Goal: Information Seeking & Learning: Learn about a topic

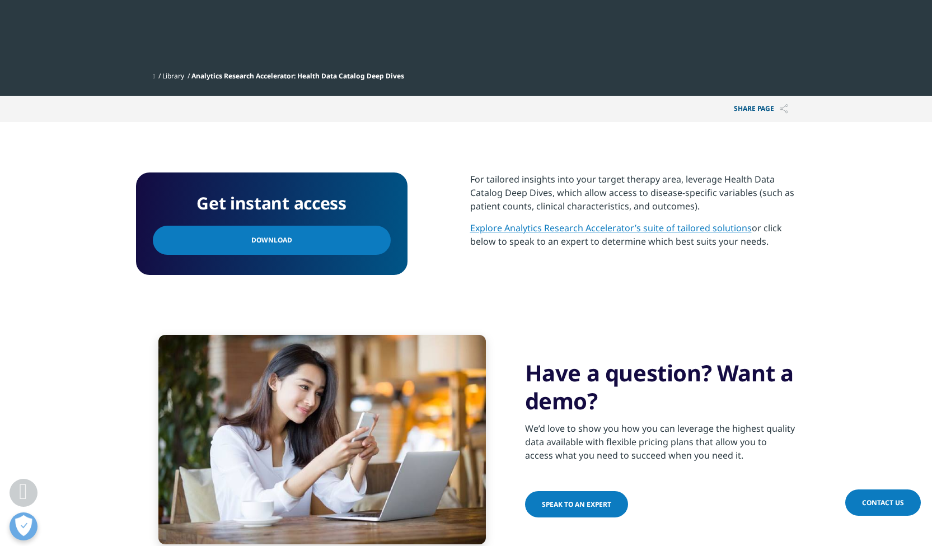
scroll to position [415, 0]
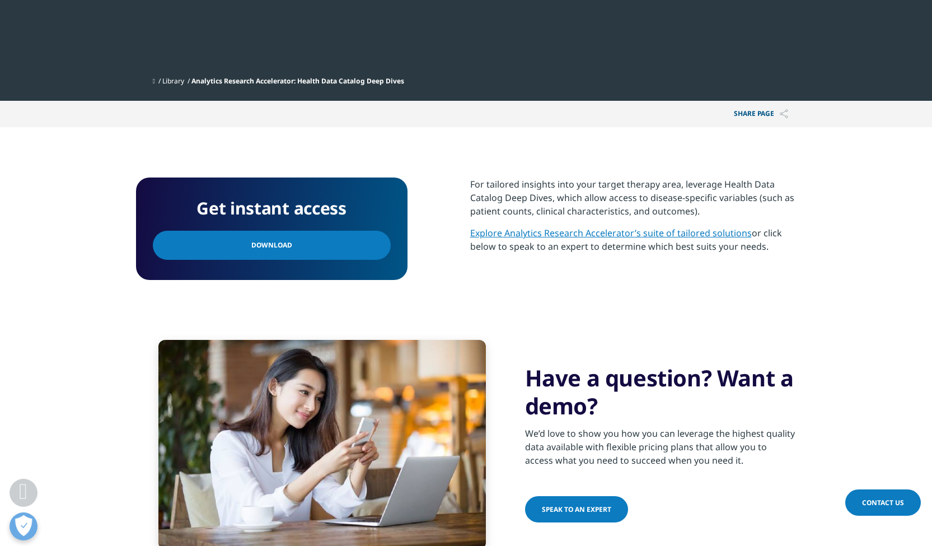
click at [316, 246] on link "Download" at bounding box center [272, 245] width 238 height 29
click at [93, 316] on section "Get instant access Download For tailored insights into your target therapy area…" at bounding box center [466, 233] width 932 height 213
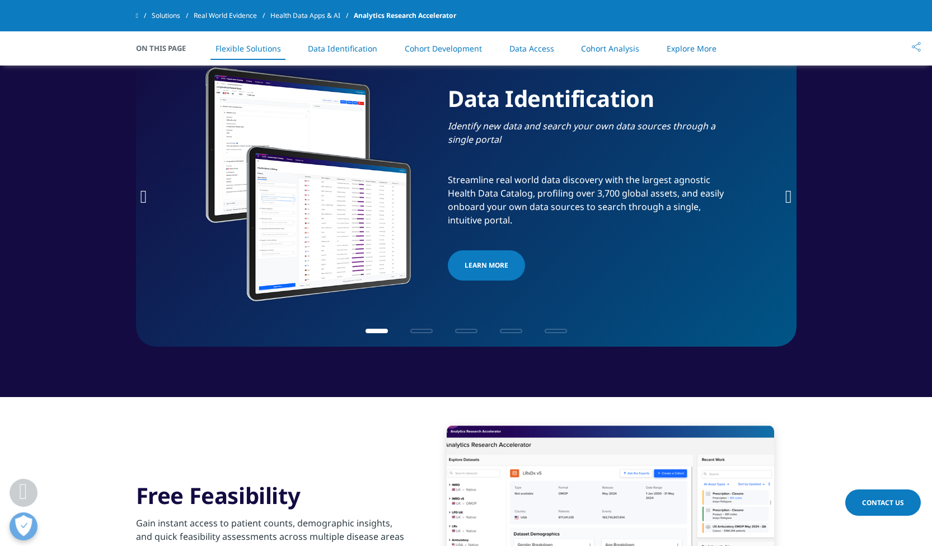
scroll to position [467, 0]
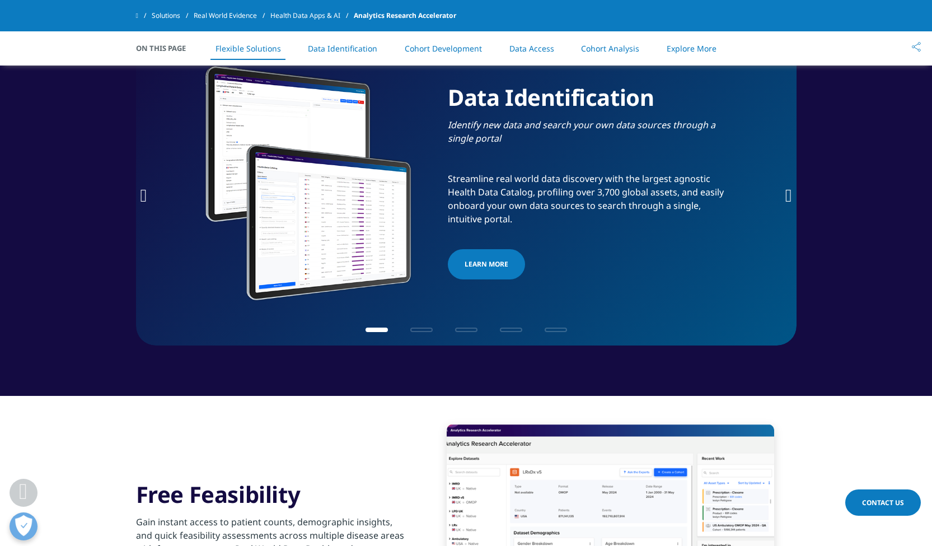
click at [486, 259] on span "LEARN MORE​" at bounding box center [486, 263] width 44 height 13
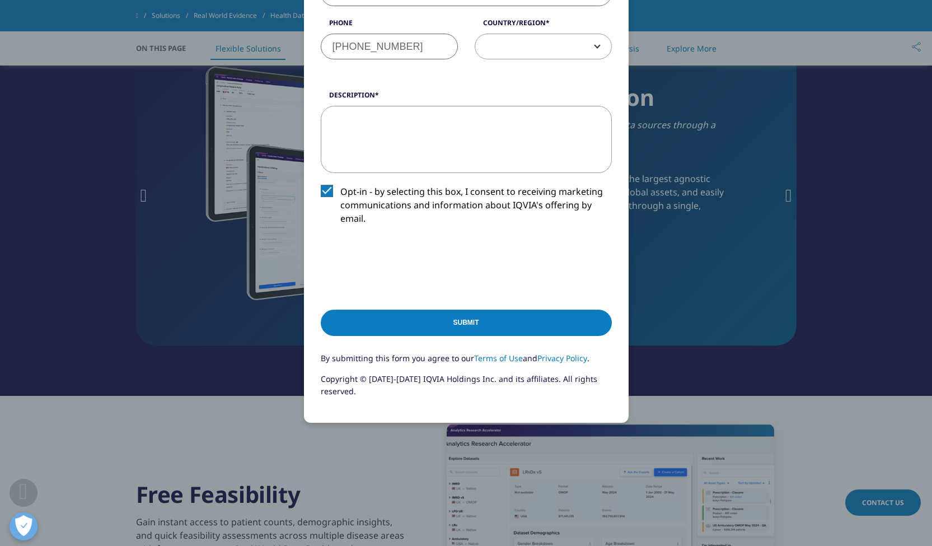
scroll to position [321, 0]
click at [421, 323] on input "Submit" at bounding box center [466, 322] width 291 height 26
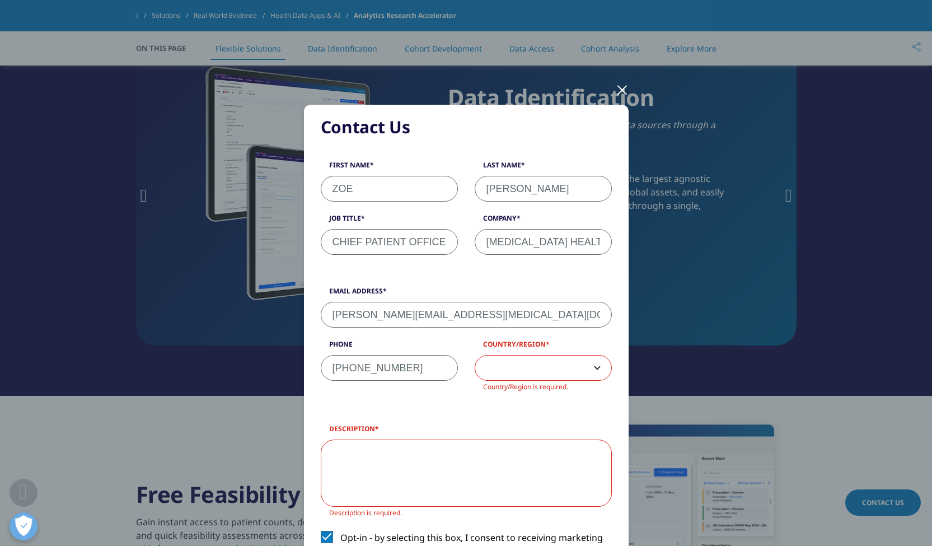
scroll to position [0, 0]
click at [367, 460] on textarea "Description" at bounding box center [466, 472] width 291 height 67
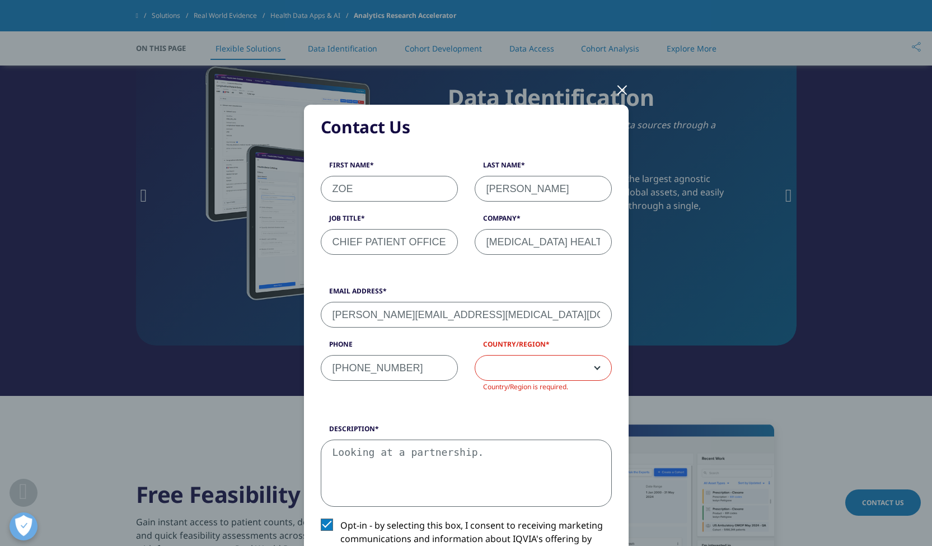
type textarea "Looking at a partnership."
click at [623, 87] on div at bounding box center [622, 89] width 13 height 31
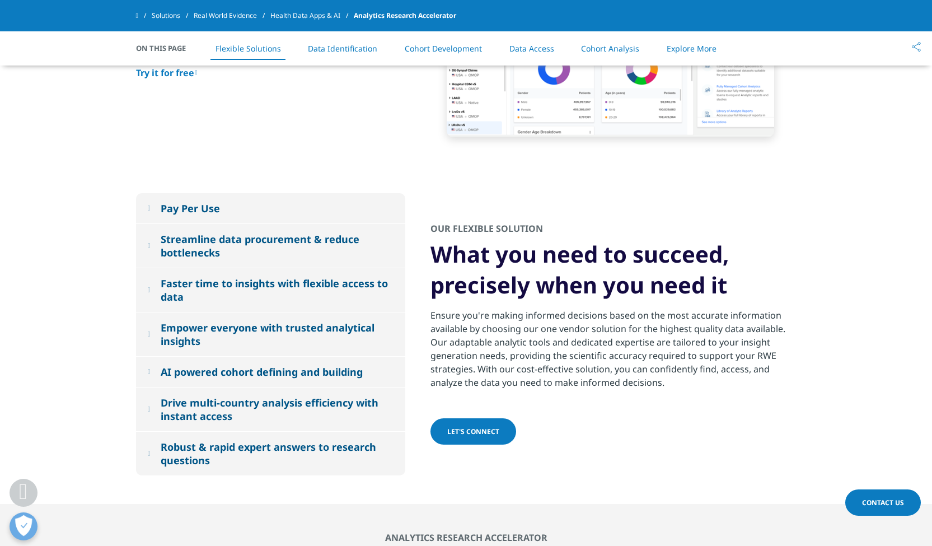
scroll to position [966, 0]
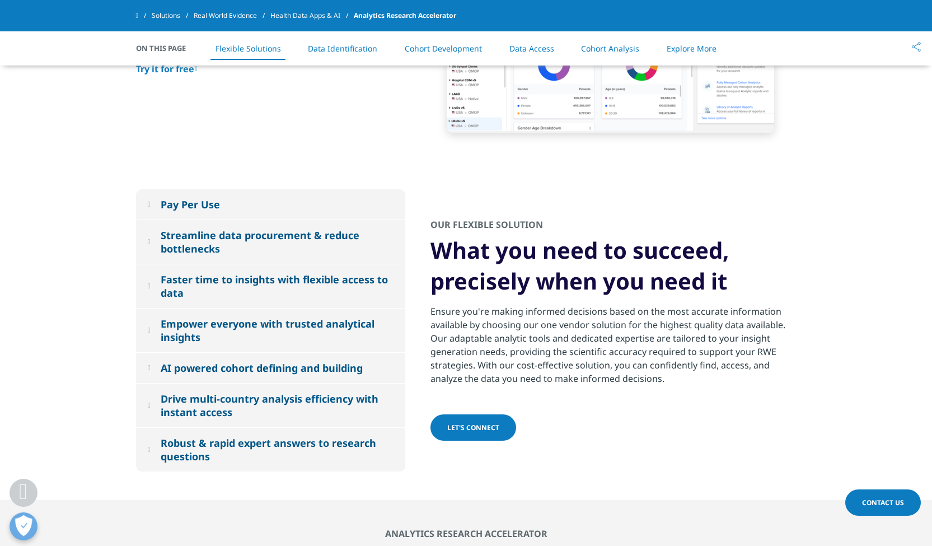
click at [77, 241] on section "Pay Per Use​ Get the data, technology, and services you need to succeed, precis…" at bounding box center [466, 330] width 932 height 339
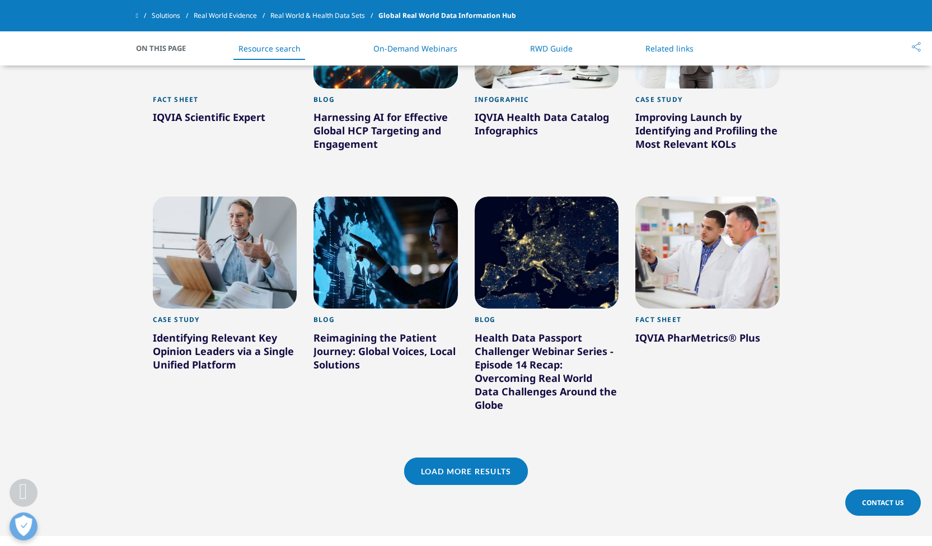
scroll to position [878, 0]
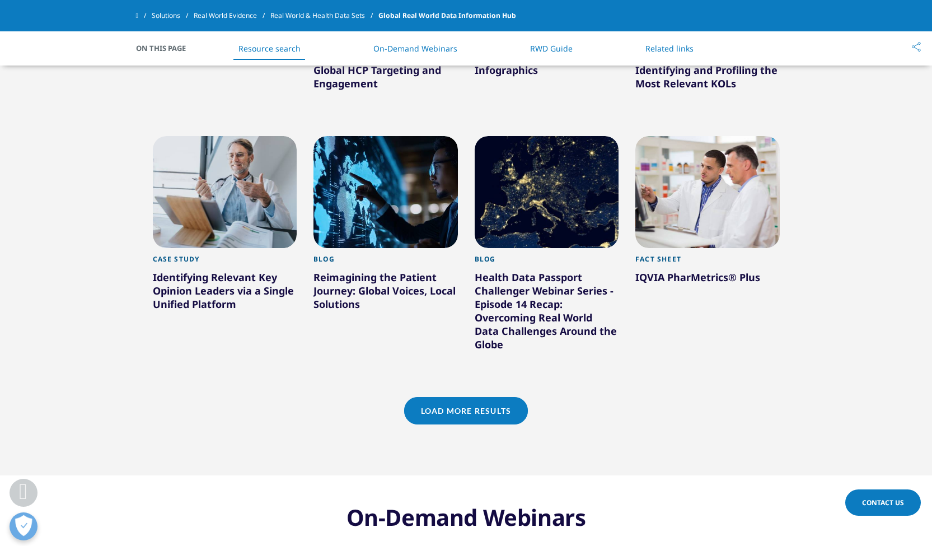
click at [408, 290] on div "Reimagining the Patient Journey: Global Voices, Local Solutions" at bounding box center [385, 292] width 144 height 45
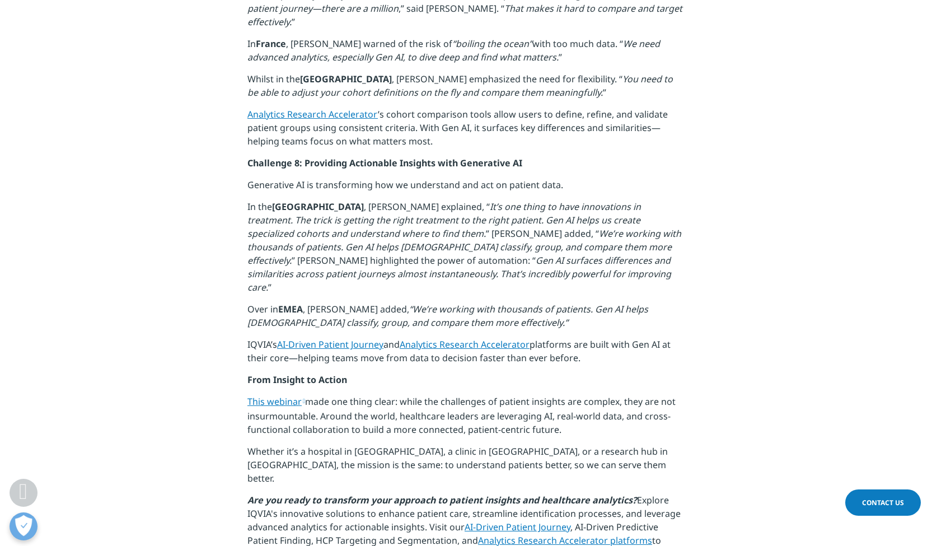
scroll to position [2046, 0]
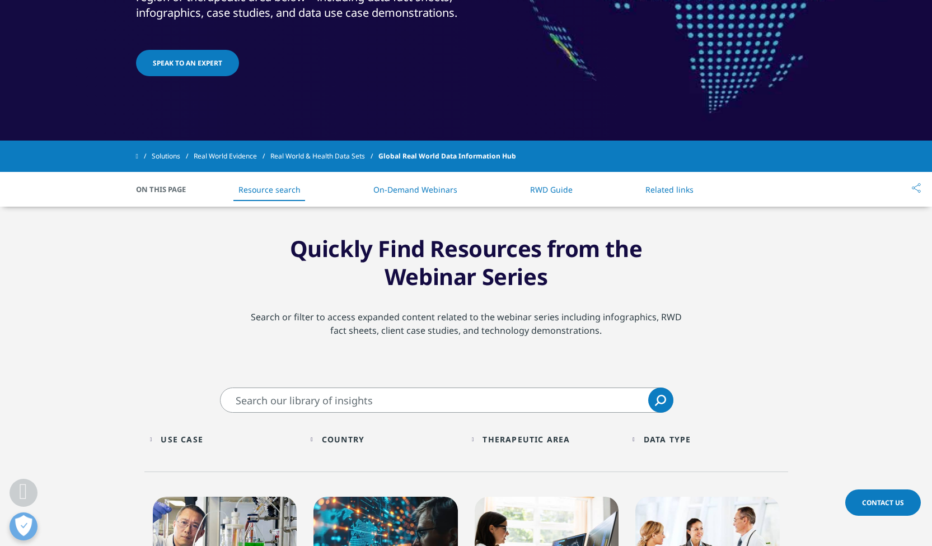
scroll to position [384, 0]
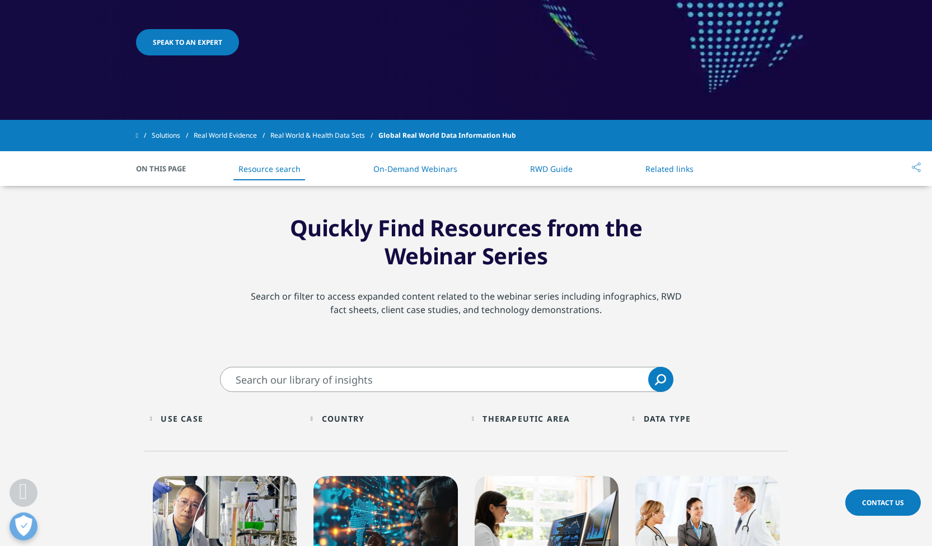
click at [403, 391] on input "Search" at bounding box center [446, 379] width 453 height 25
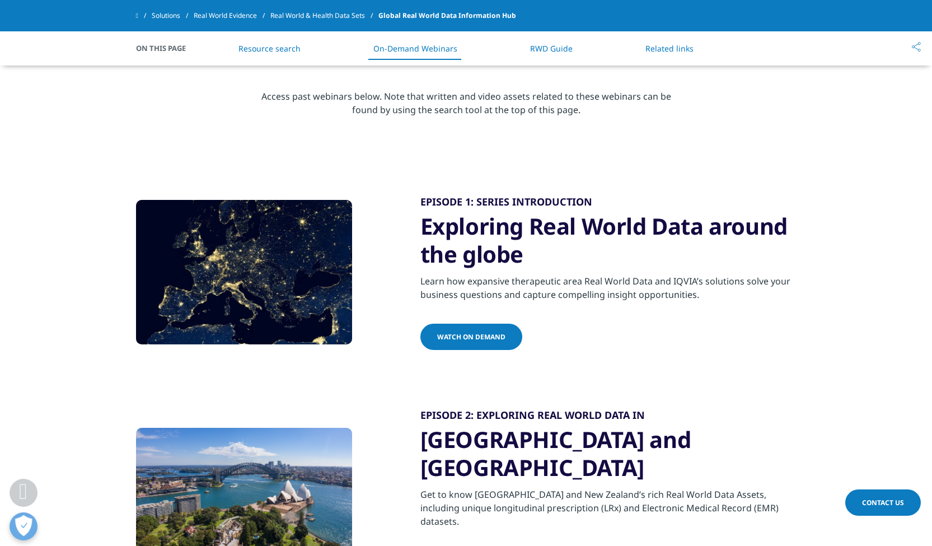
scroll to position [1346, 0]
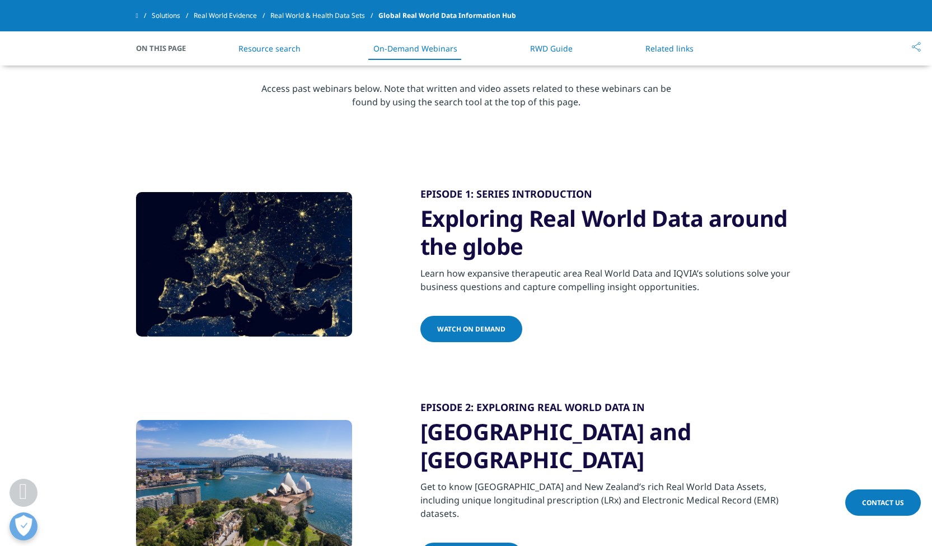
click at [487, 332] on span "WATCH ON DEMAND" at bounding box center [471, 329] width 68 height 10
click at [677, 141] on section "On-Demand Webinars Access past webinars below. Note that written and video asse…" at bounding box center [466, 82] width 932 height 153
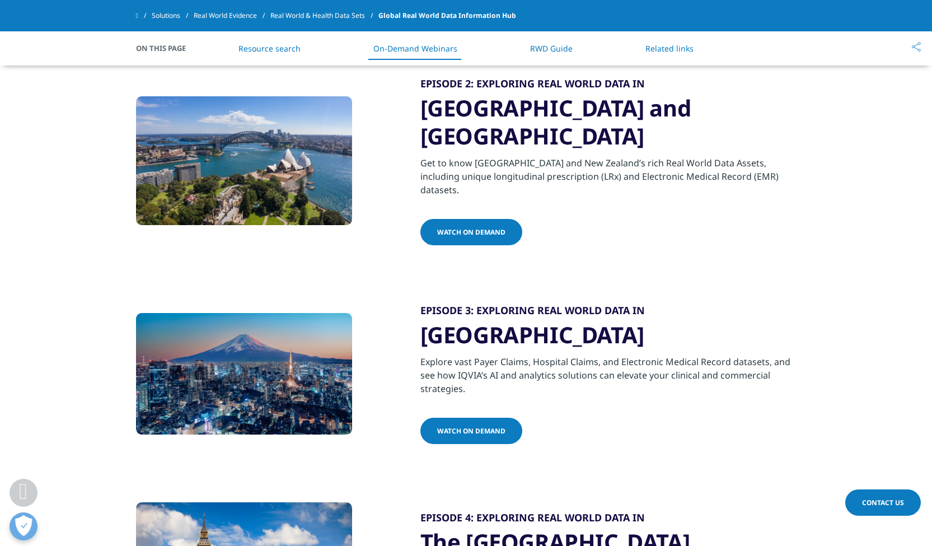
scroll to position [1671, 0]
click at [570, 417] on div "WATCH ON DEMAND" at bounding box center [608, 431] width 376 height 29
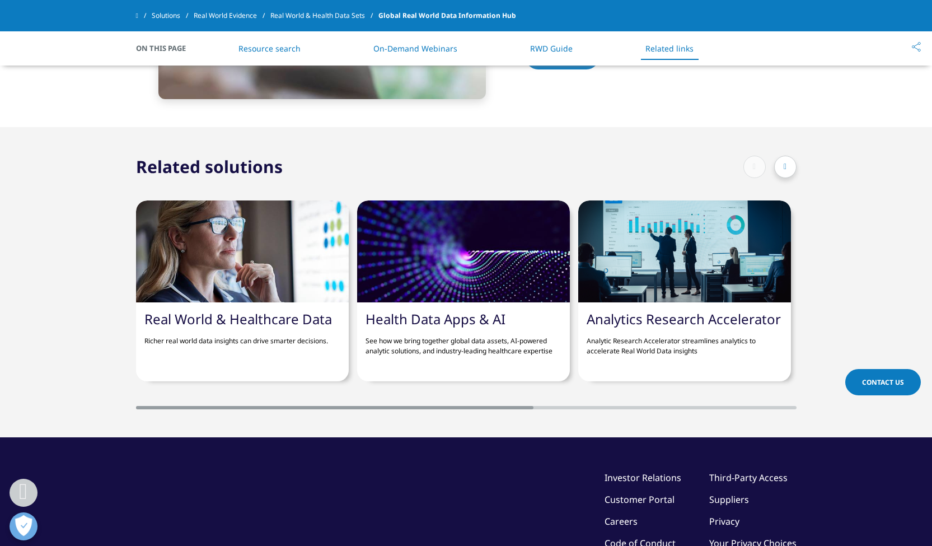
scroll to position [5318, 0]
